Goal: Find specific page/section: Find specific page/section

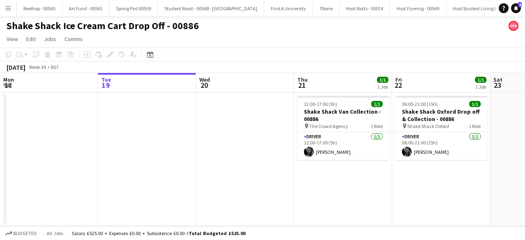
scroll to position [0, 279]
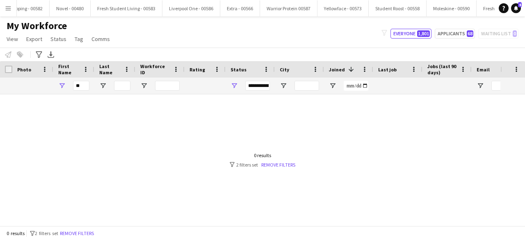
type input "*"
click at [122, 86] on input "Last Name Filter Input" at bounding box center [122, 86] width 16 height 10
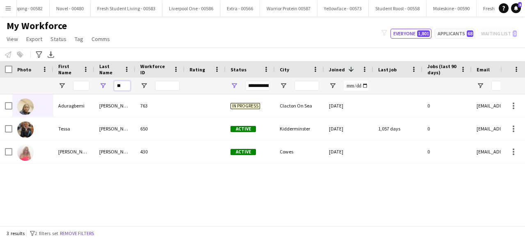
type input "*"
